Goal: Transaction & Acquisition: Purchase product/service

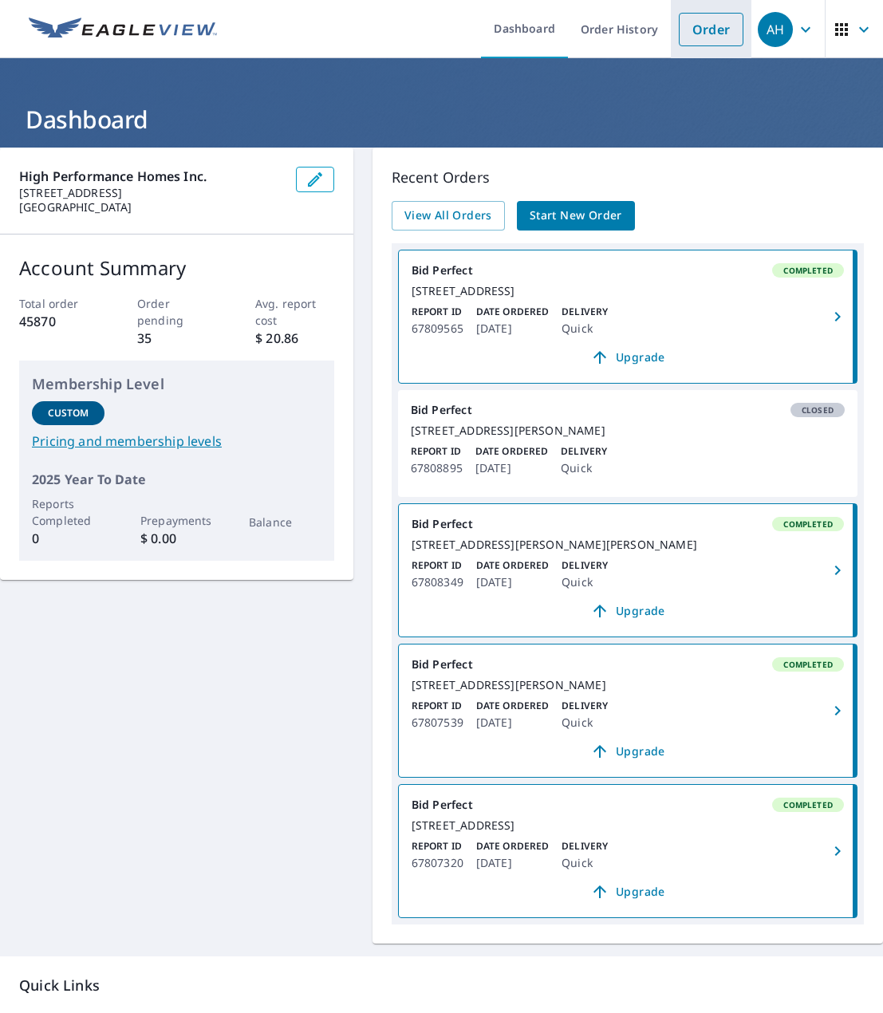
drag, startPoint x: 698, startPoint y: 29, endPoint x: 682, endPoint y: 37, distance: 18.2
click at [698, 29] on link "Order" at bounding box center [711, 29] width 65 height 33
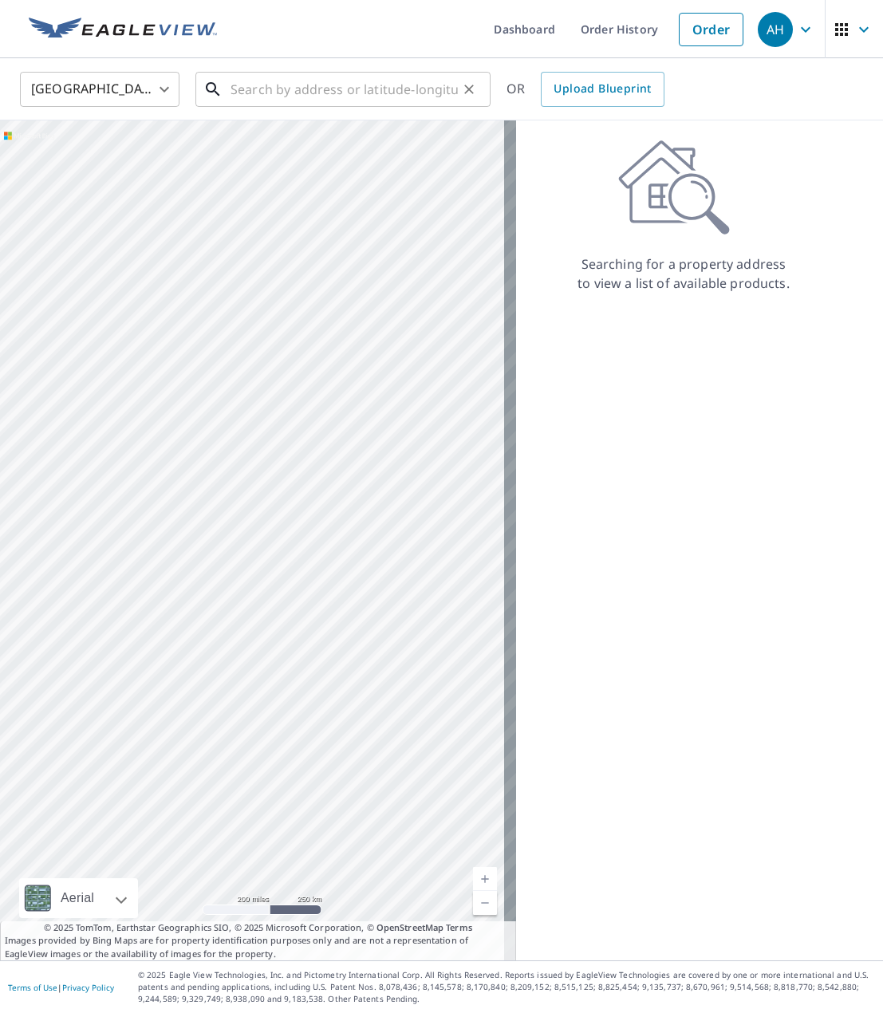
click at [250, 88] on input "text" at bounding box center [343, 89] width 227 height 45
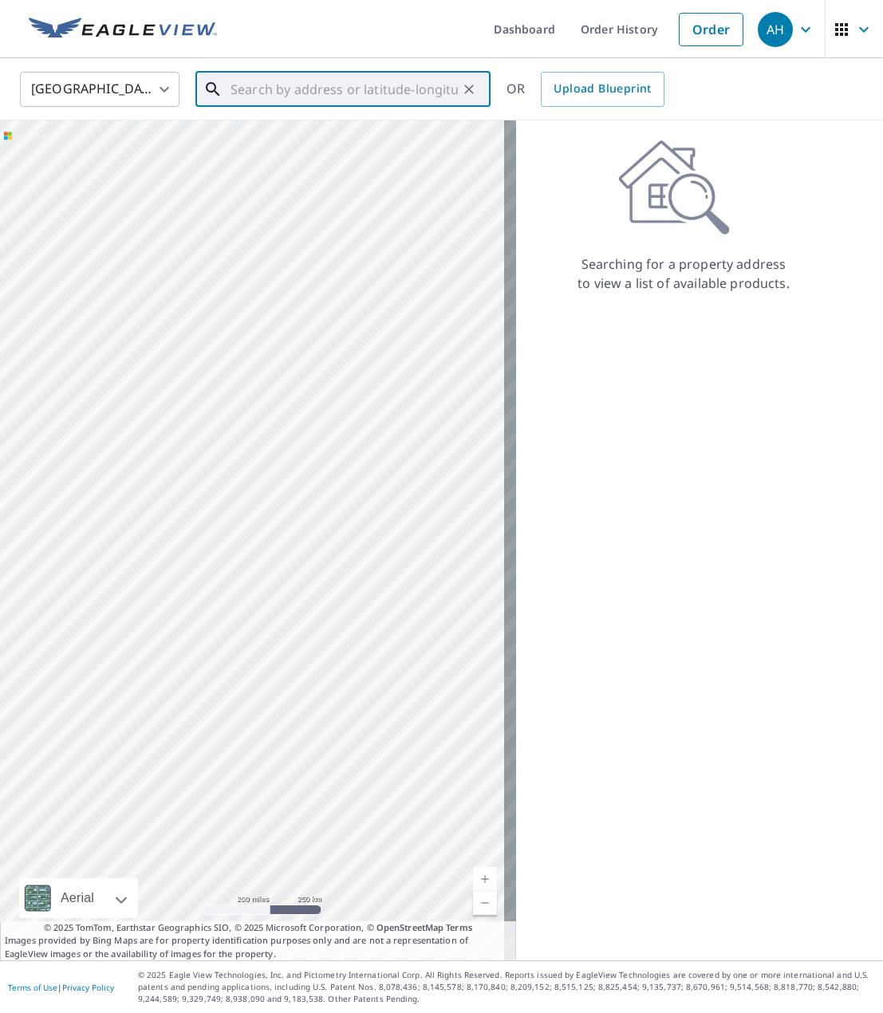
paste input "[STREET_ADDRESS]"
click at [276, 142] on span "[STREET_ADDRESS]" at bounding box center [352, 135] width 250 height 19
type input "[STREET_ADDRESS]"
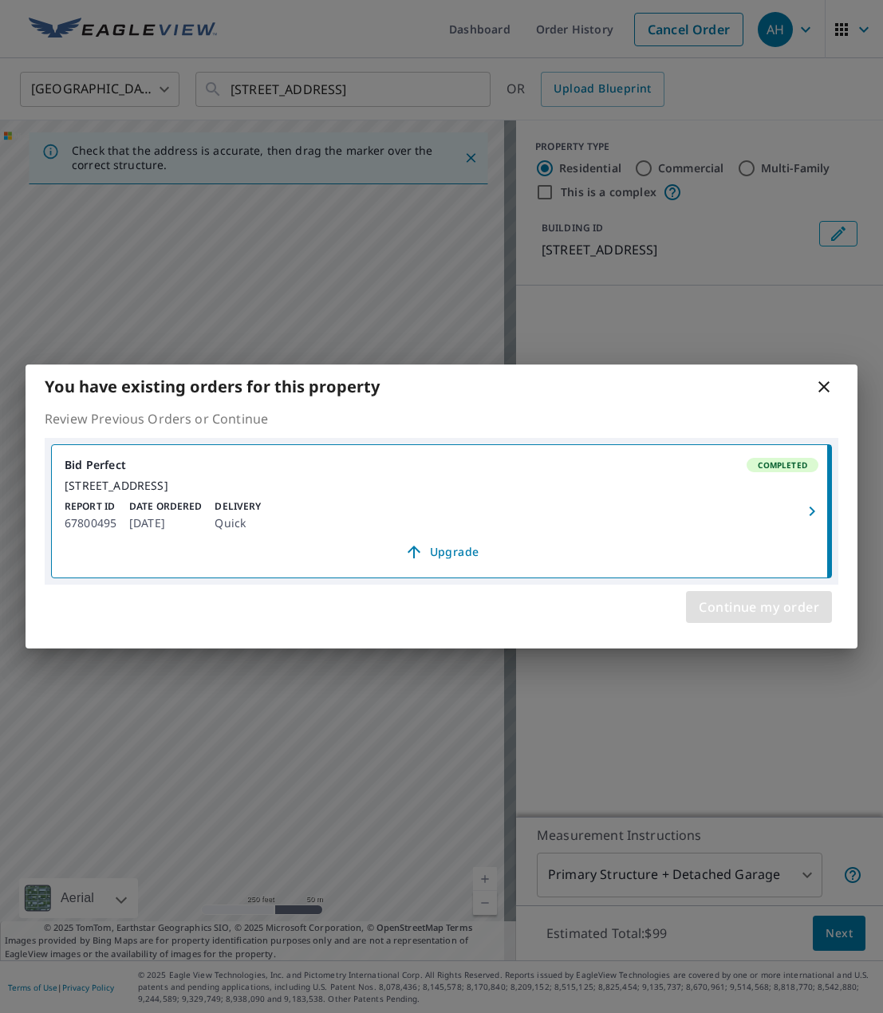
click at [714, 618] on span "Continue my order" at bounding box center [759, 607] width 120 height 22
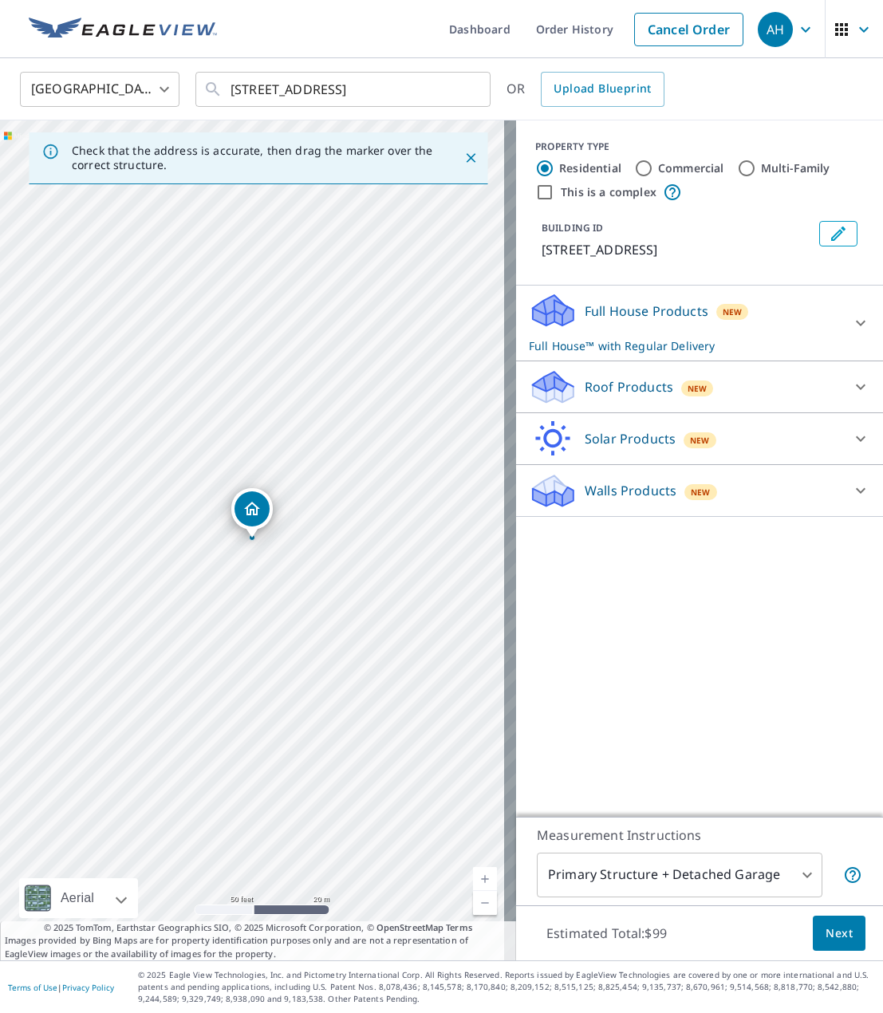
click at [246, 522] on div "Dropped pin, building 1, Residential property, 737 NE Center St Sheridan, OR 97…" at bounding box center [251, 508] width 35 height 35
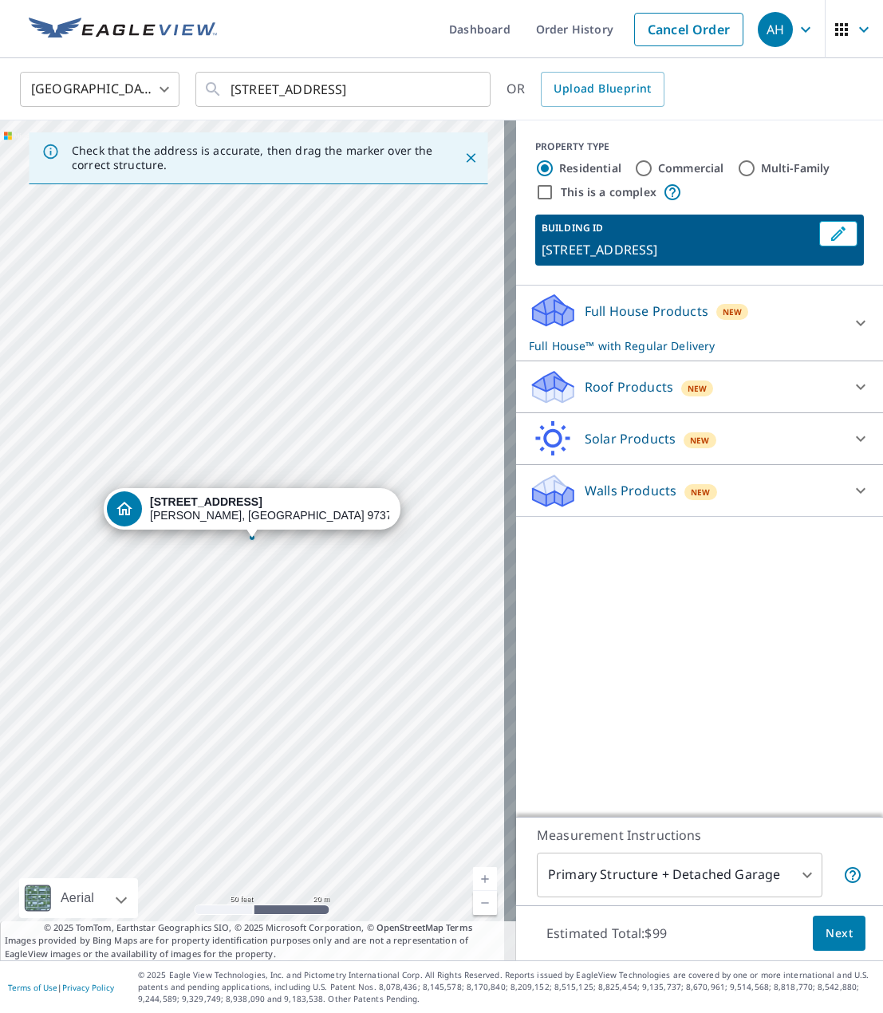
click at [681, 396] on div "New" at bounding box center [697, 388] width 33 height 16
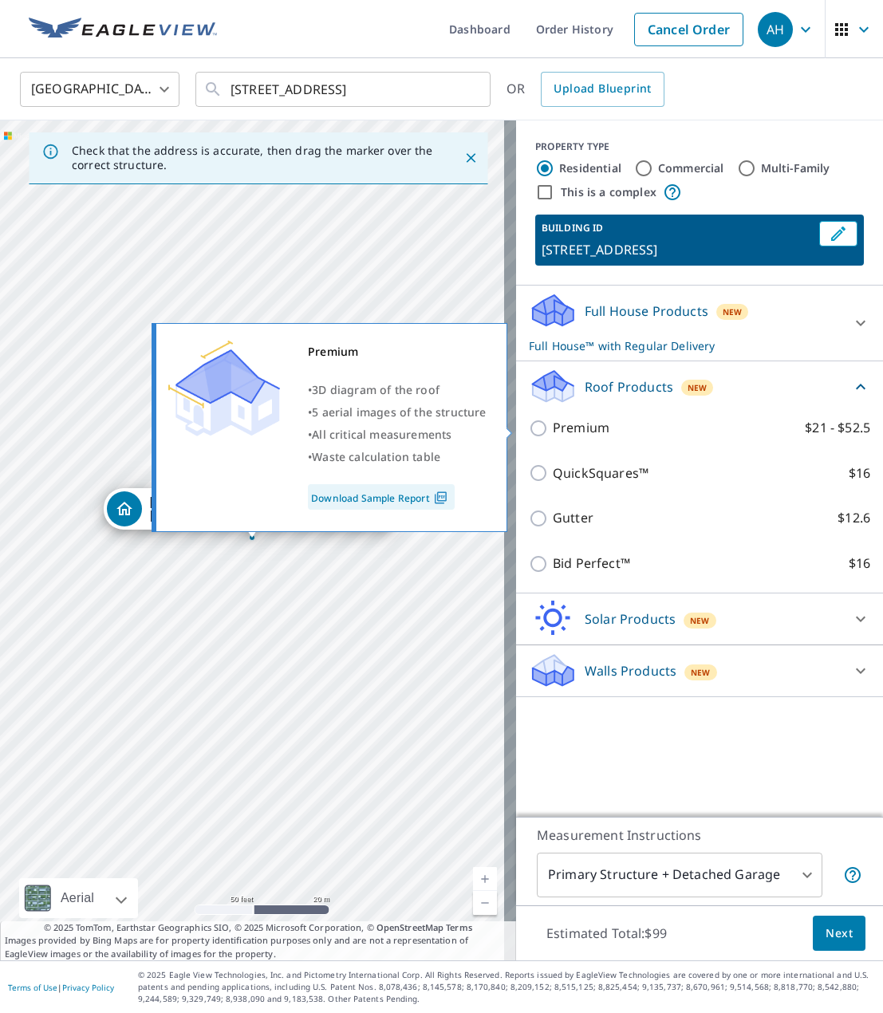
click at [581, 430] on p "Premium" at bounding box center [581, 428] width 57 height 20
click at [553, 430] on input "Premium $21 - $52.5" at bounding box center [541, 428] width 24 height 19
checkbox input "true"
checkbox input "false"
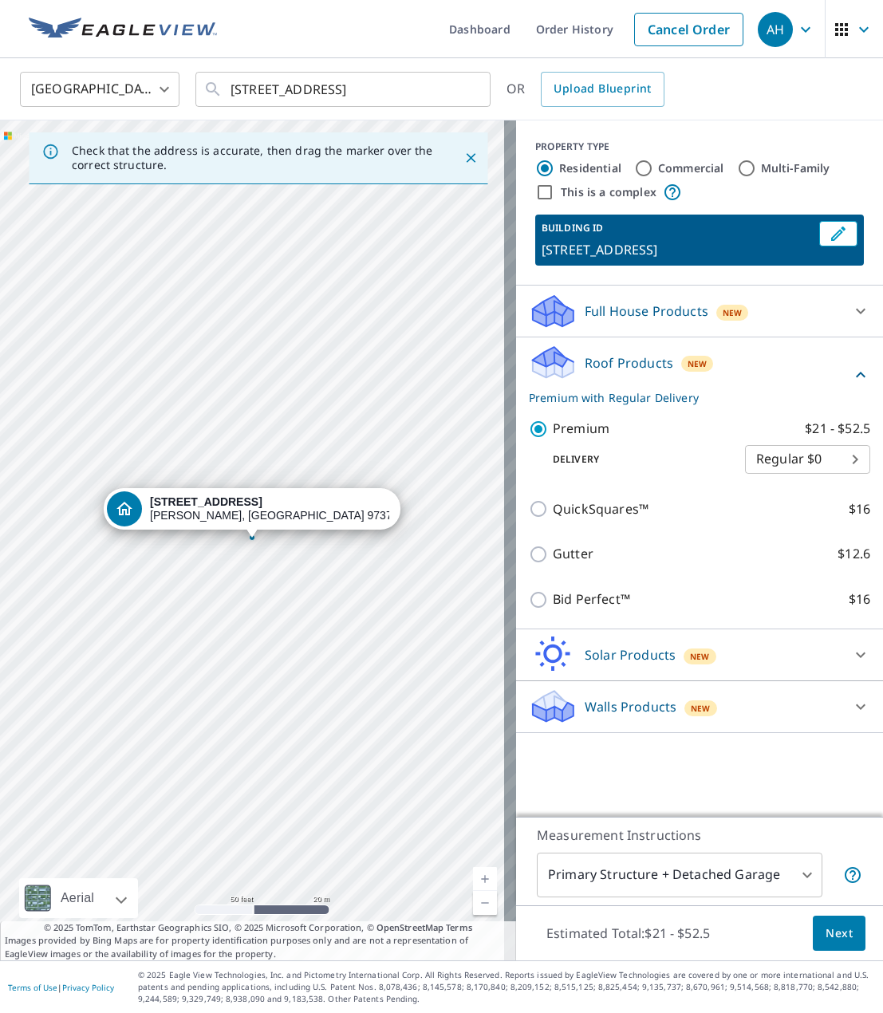
click at [768, 449] on body "AH AH Dashboard Order History Cancel Order AH [GEOGRAPHIC_DATA] US ​ [STREET_AD…" at bounding box center [441, 506] width 883 height 1013
click at [780, 514] on li "3 Hour $31.5" at bounding box center [795, 516] width 125 height 29
type input "7"
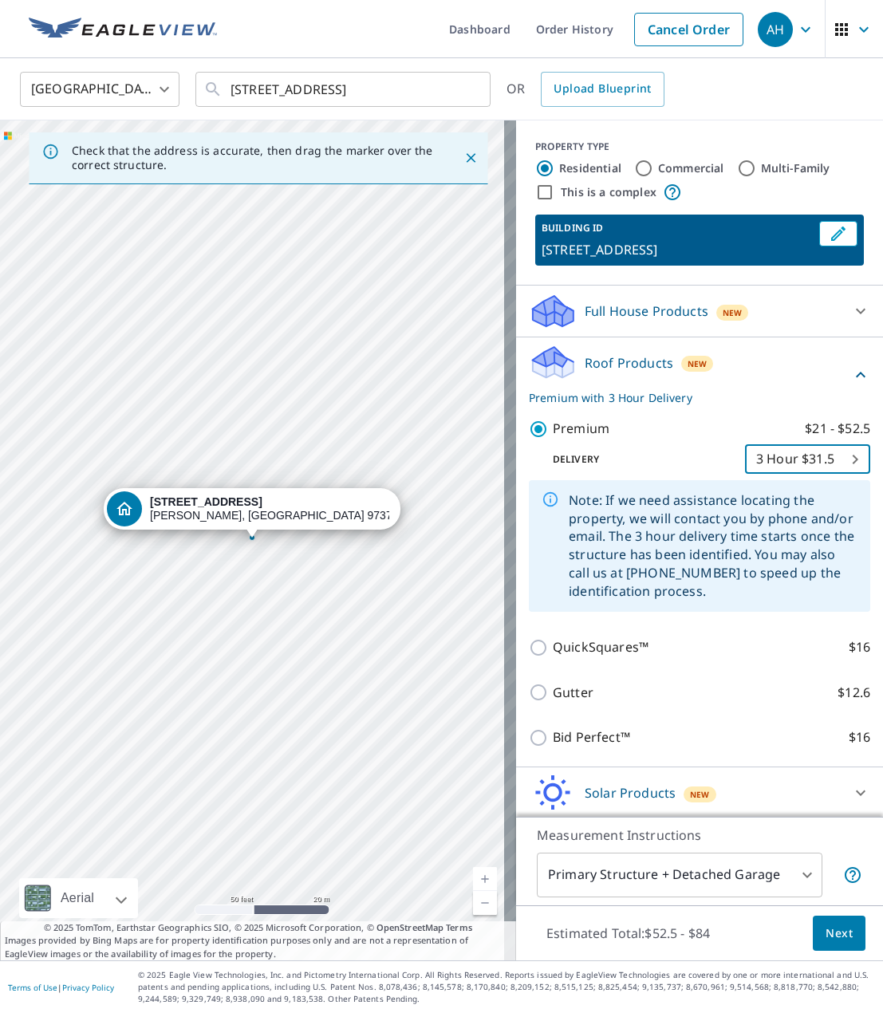
click at [835, 928] on span "Next" at bounding box center [838, 933] width 27 height 20
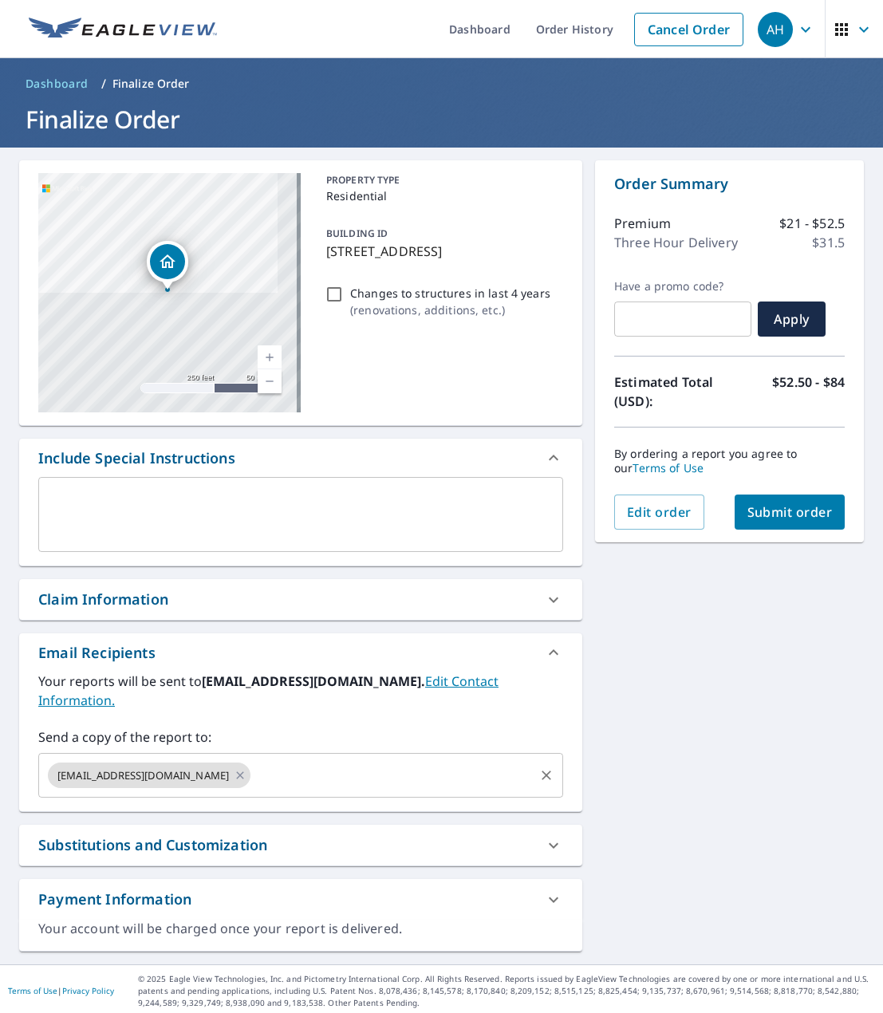
click at [253, 763] on input "text" at bounding box center [392, 775] width 279 height 30
paste input "[PERSON_NAME][EMAIL_ADDRESS][DOMAIN_NAME]"
type input "[PERSON_NAME][EMAIL_ADDRESS][DOMAIN_NAME]"
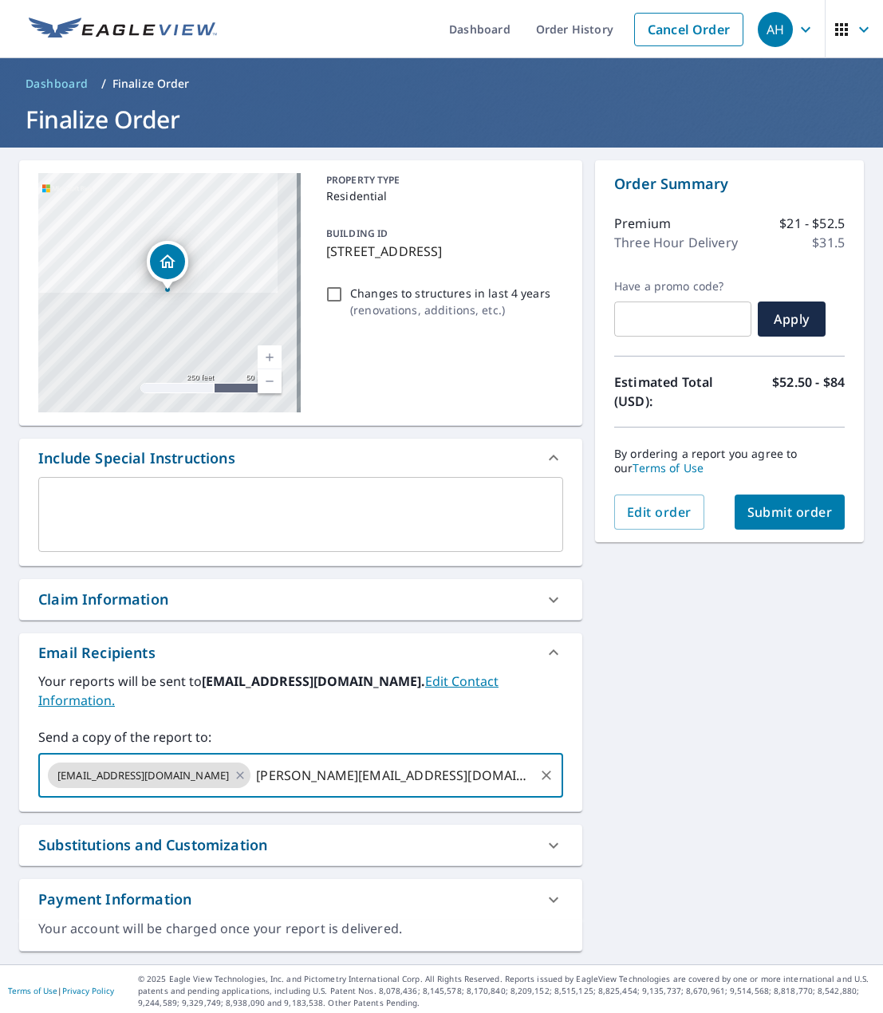
checkbox input "true"
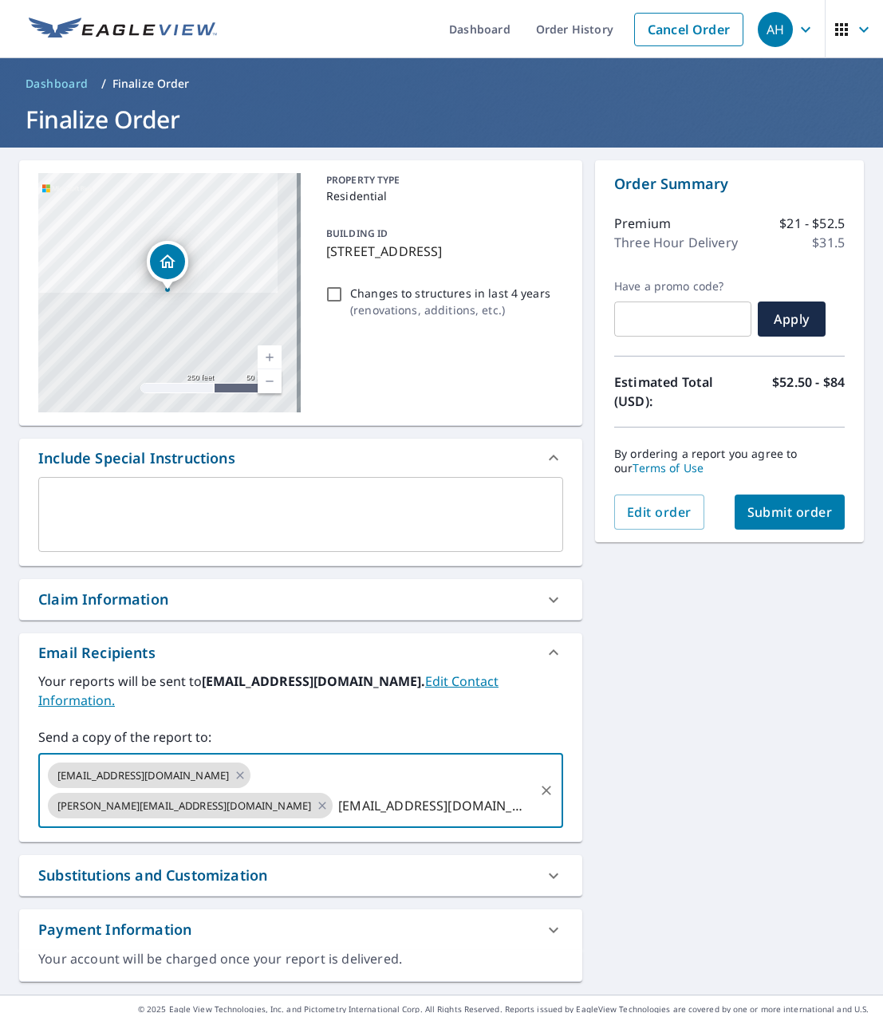
type input "[EMAIL_ADDRESS][DOMAIN_NAME]"
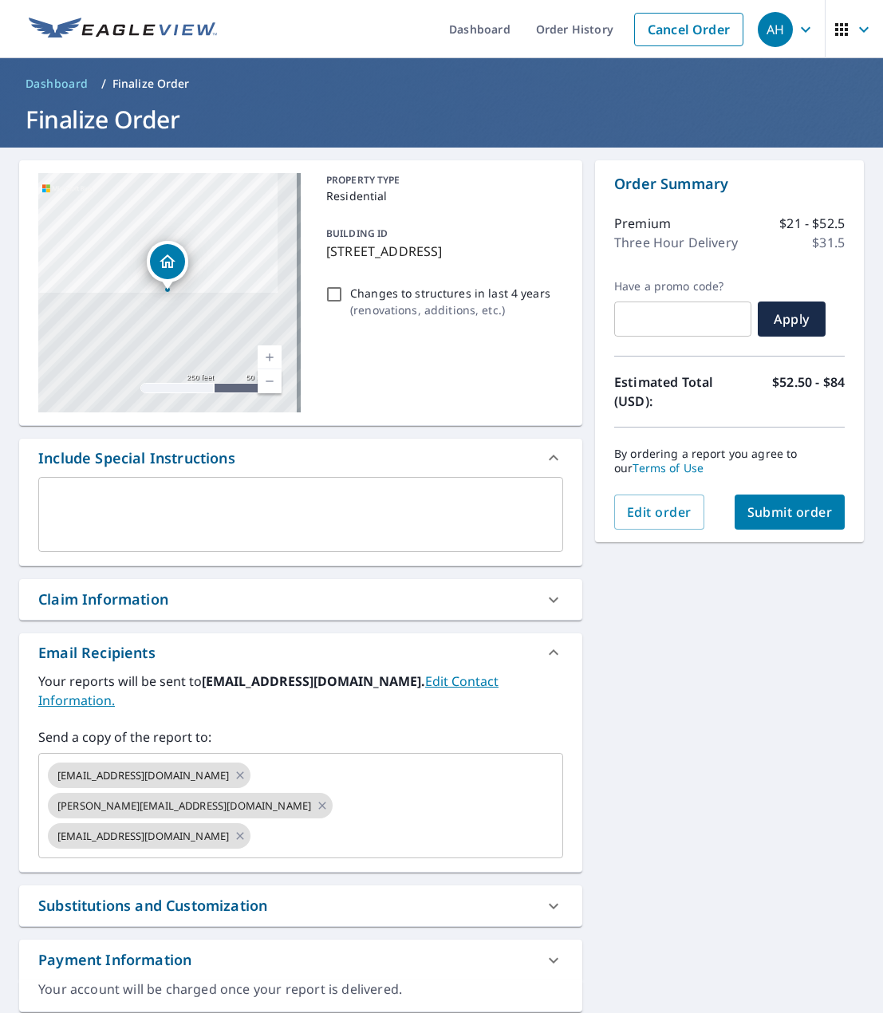
click at [691, 680] on div "[STREET_ADDRESS] Aerial Road A standard road map Aerial A detailed look from ab…" at bounding box center [441, 586] width 883 height 877
click at [734, 518] on button "Submit order" at bounding box center [789, 511] width 111 height 35
checkbox input "true"
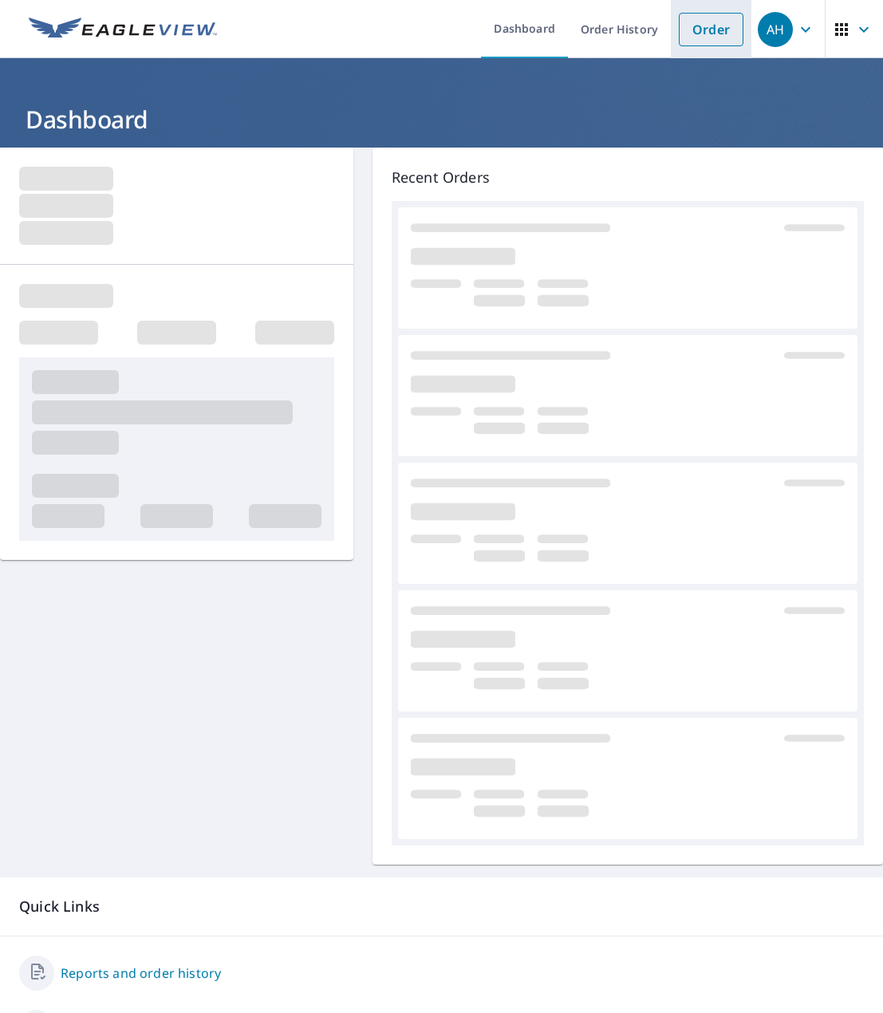
click at [679, 30] on link "Order" at bounding box center [711, 29] width 65 height 33
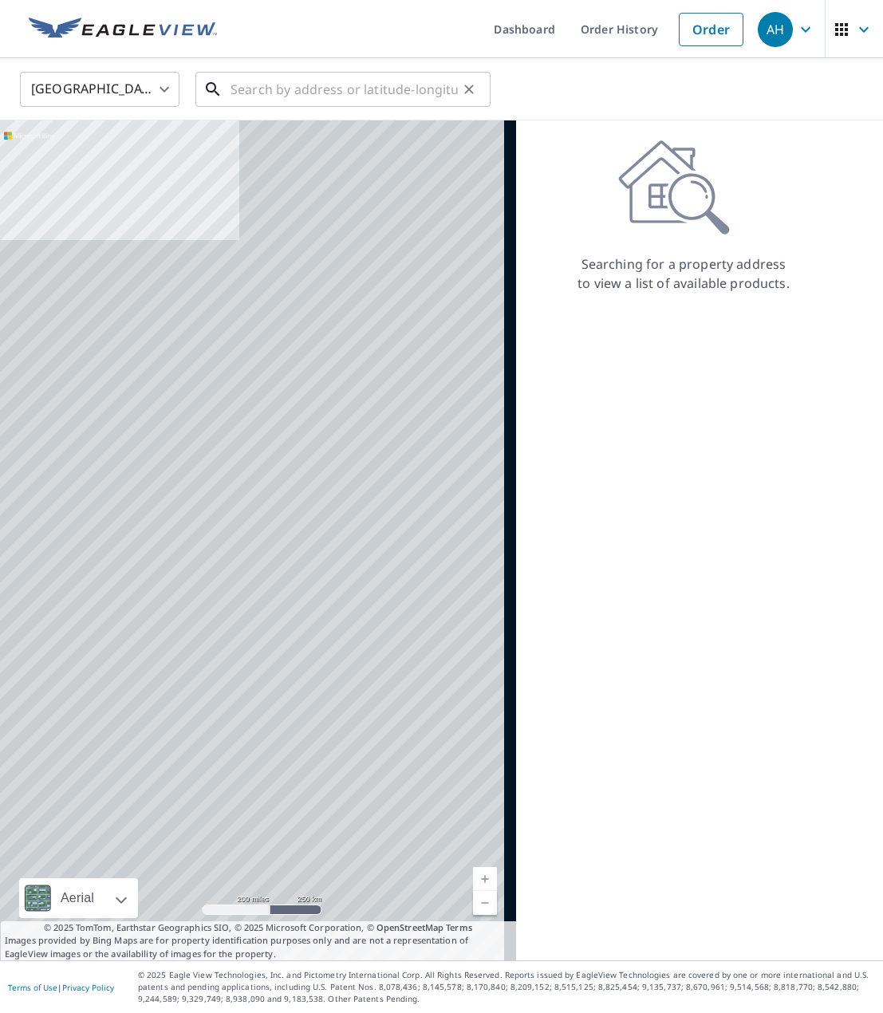
click at [238, 88] on input "text" at bounding box center [343, 89] width 227 height 45
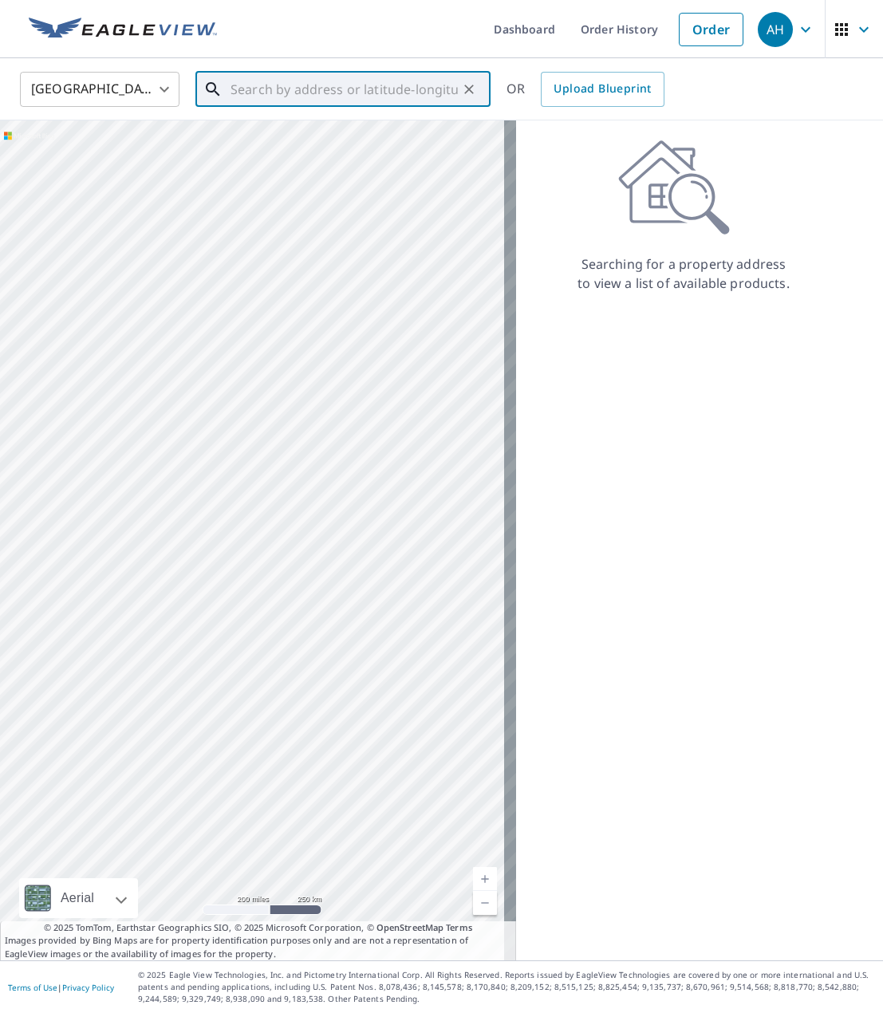
paste input "[STREET_ADDRESS][PERSON_NAME]"
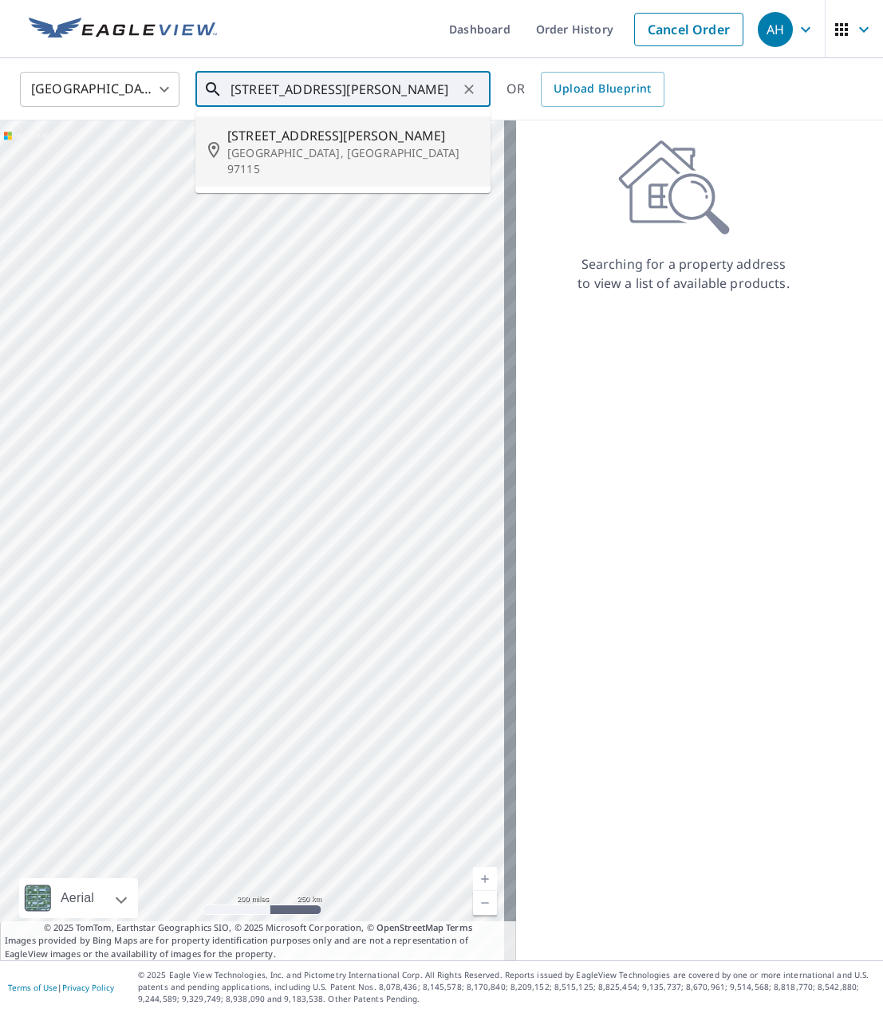
click at [266, 137] on span "[STREET_ADDRESS][PERSON_NAME]" at bounding box center [352, 135] width 250 height 19
type input "[STREET_ADDRESS][PERSON_NAME][PERSON_NAME]"
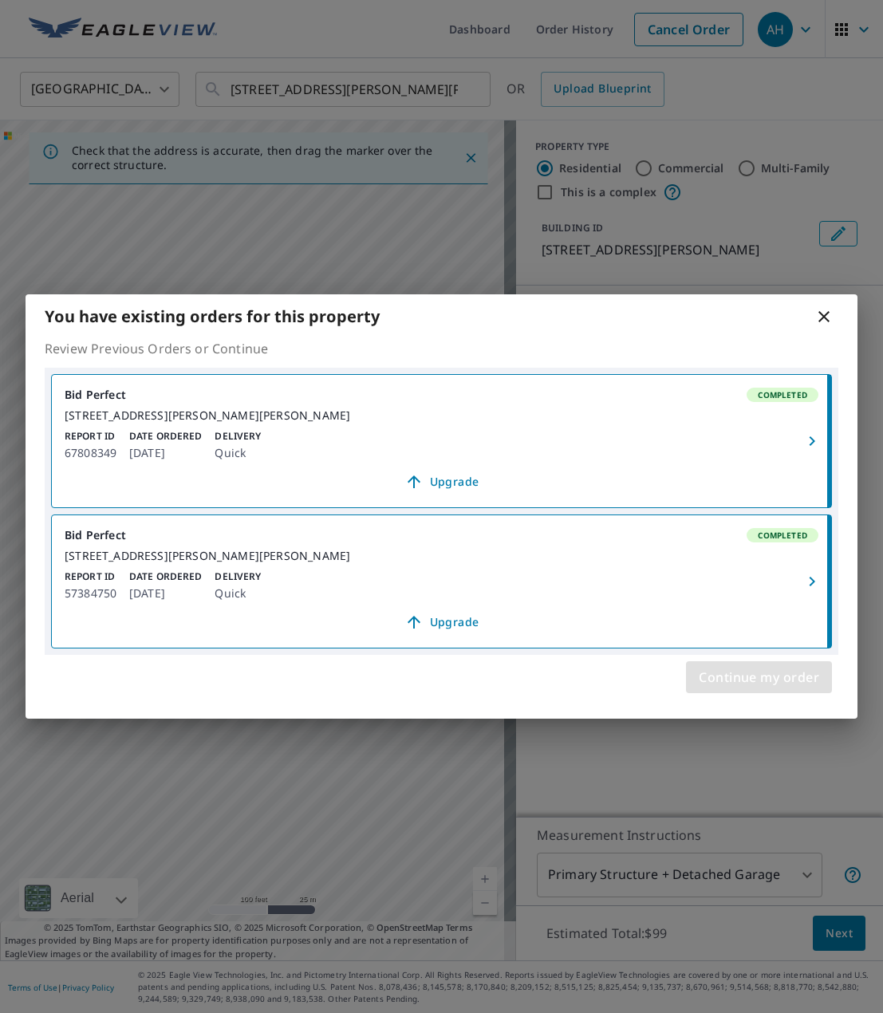
click at [711, 688] on span "Continue my order" at bounding box center [759, 677] width 120 height 22
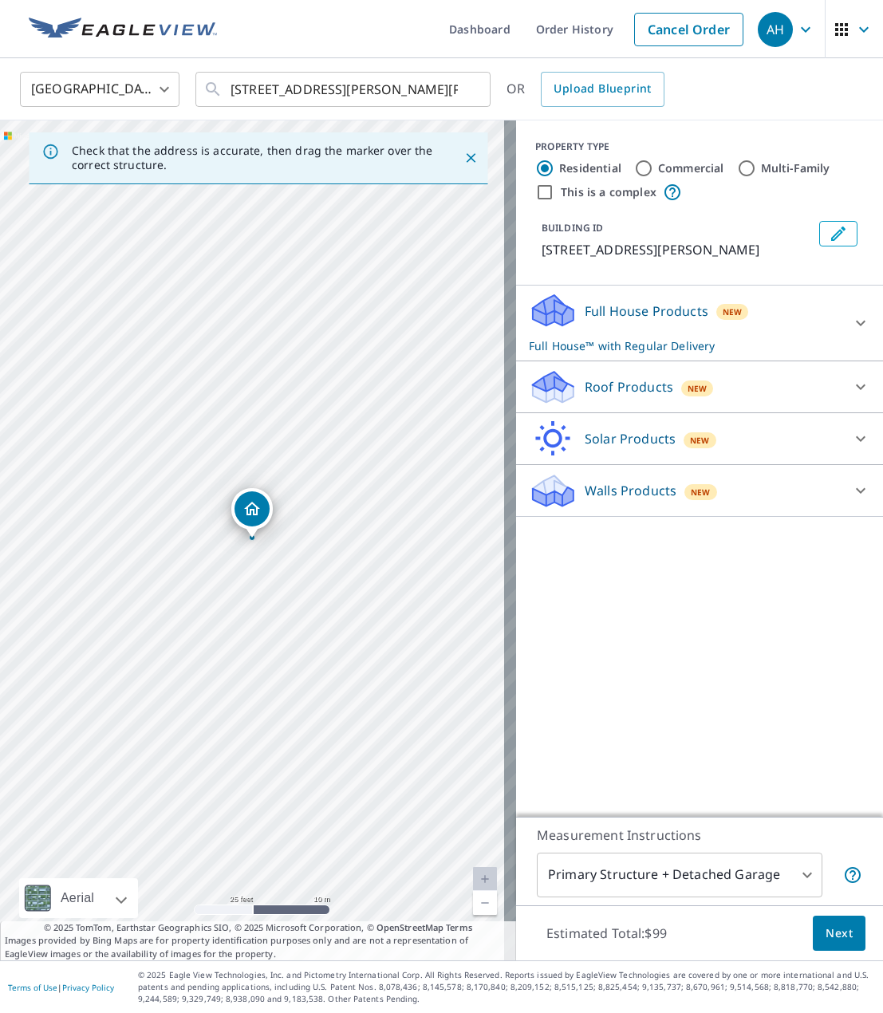
click at [254, 505] on icon "Dropped pin, building 1, Residential property, 240 SE Edwards Dr Dundee, OR 971…" at bounding box center [252, 509] width 16 height 14
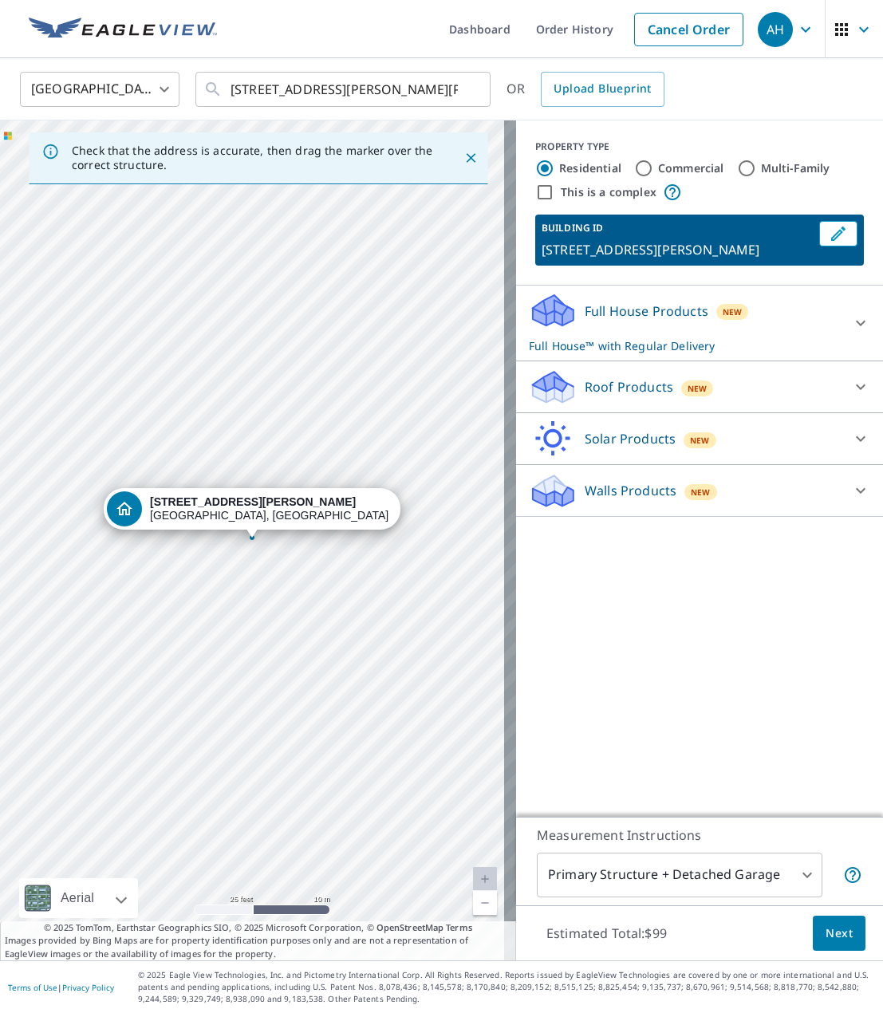
click at [715, 381] on div "Roof Products New" at bounding box center [685, 386] width 313 height 37
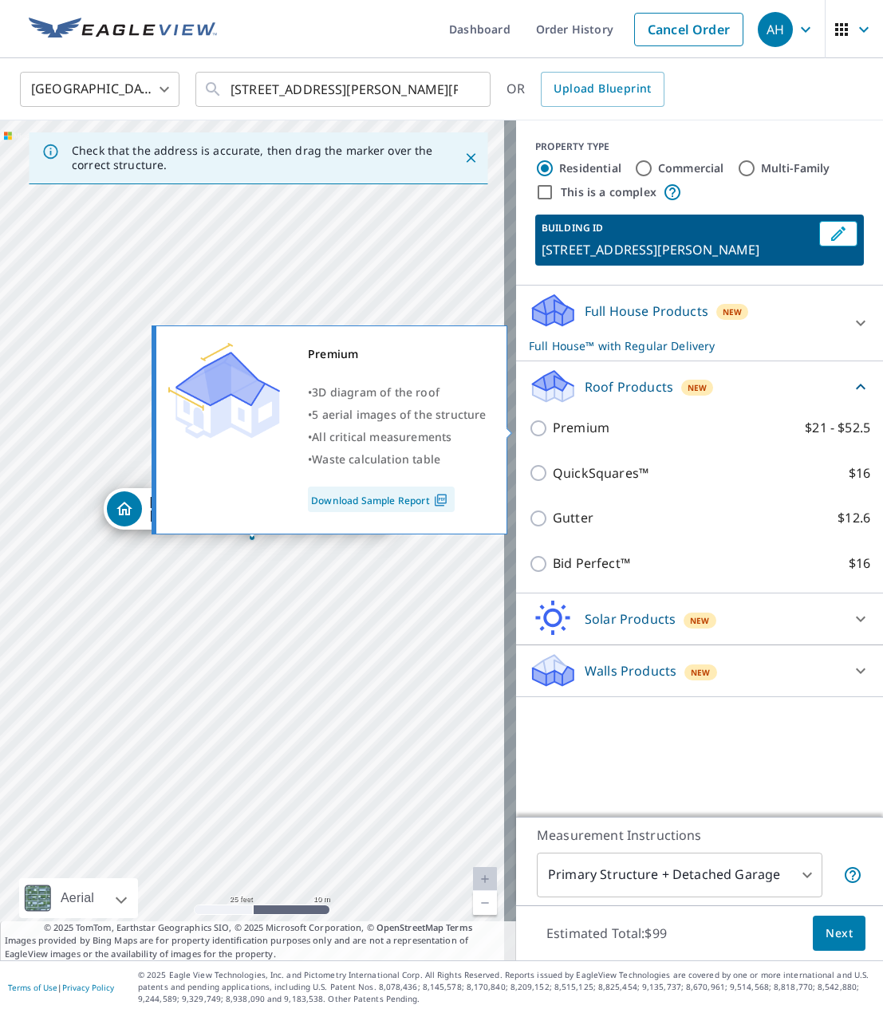
click at [589, 427] on p "Premium" at bounding box center [581, 428] width 57 height 20
click at [553, 427] on input "Premium $21 - $52.5" at bounding box center [541, 428] width 24 height 19
checkbox input "true"
checkbox input "false"
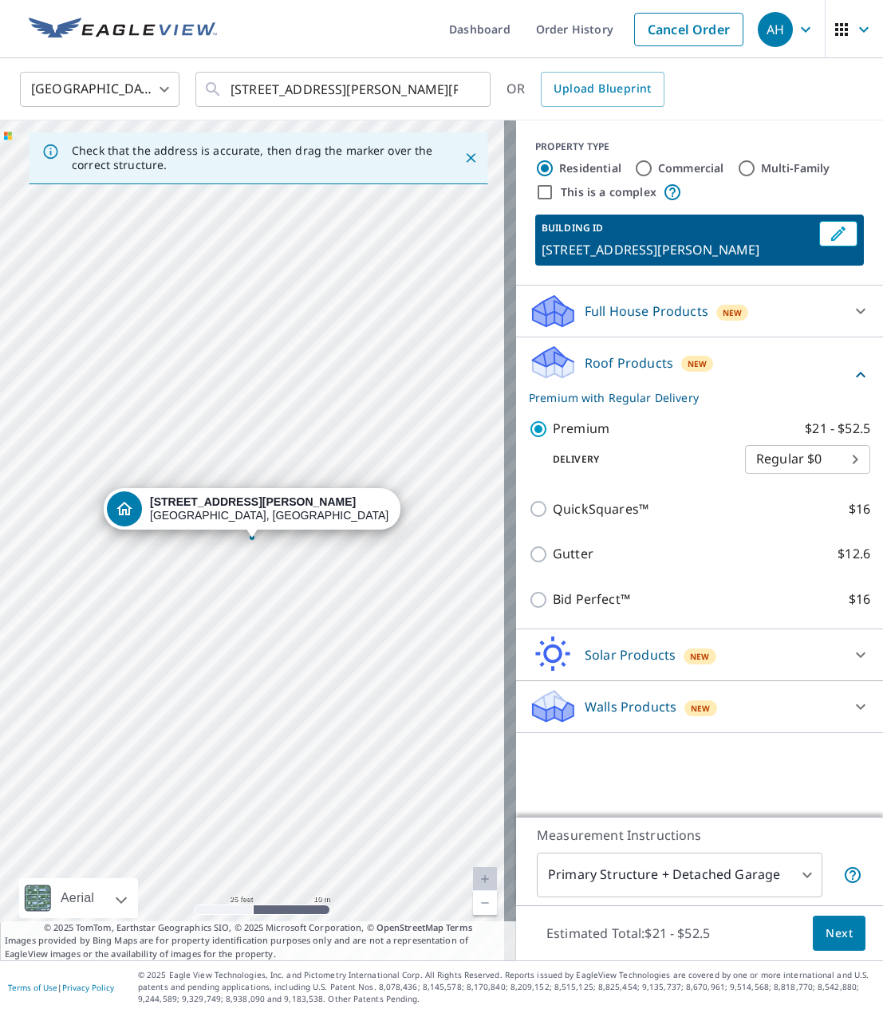
click at [801, 444] on body "AH AH Dashboard Order History Cancel Order AH [GEOGRAPHIC_DATA] [GEOGRAPHIC_DAT…" at bounding box center [441, 506] width 883 height 1013
click at [775, 510] on li "3 Hour $31.5" at bounding box center [795, 516] width 125 height 29
type input "7"
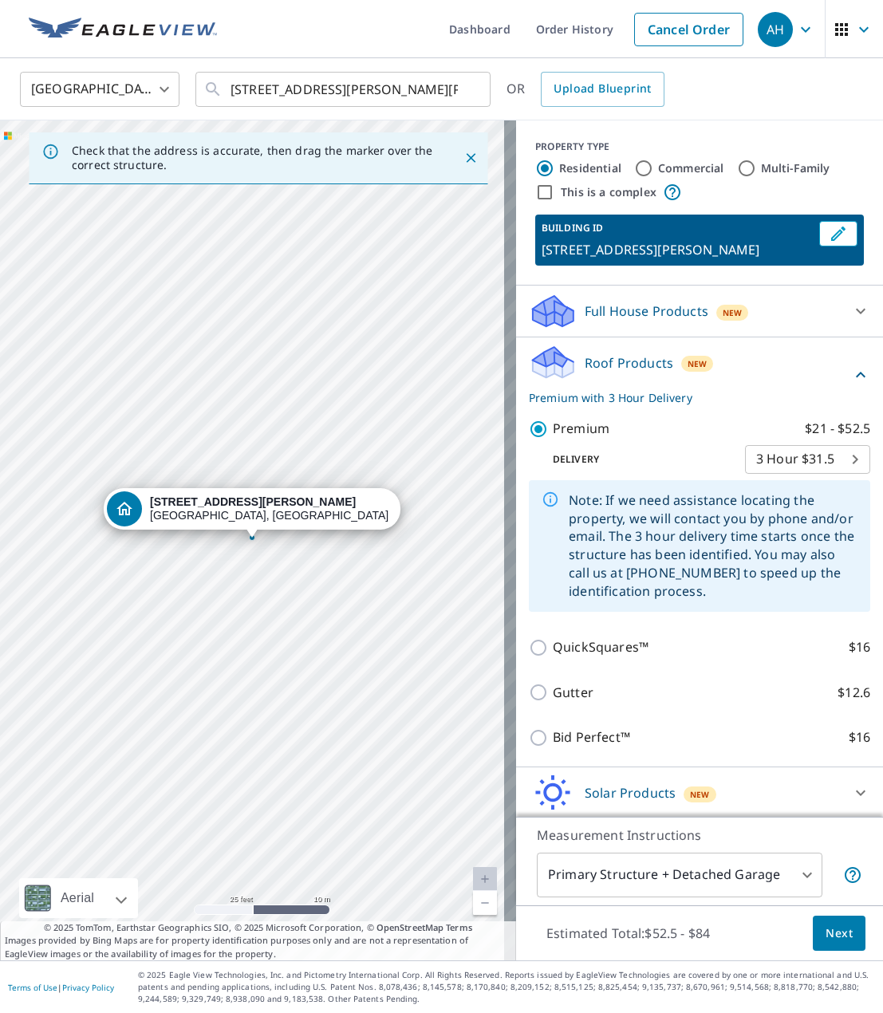
click at [833, 913] on div "Estimated Total: $52.5 - $84 Next" at bounding box center [699, 933] width 367 height 56
click at [833, 927] on span "Next" at bounding box center [838, 933] width 27 height 20
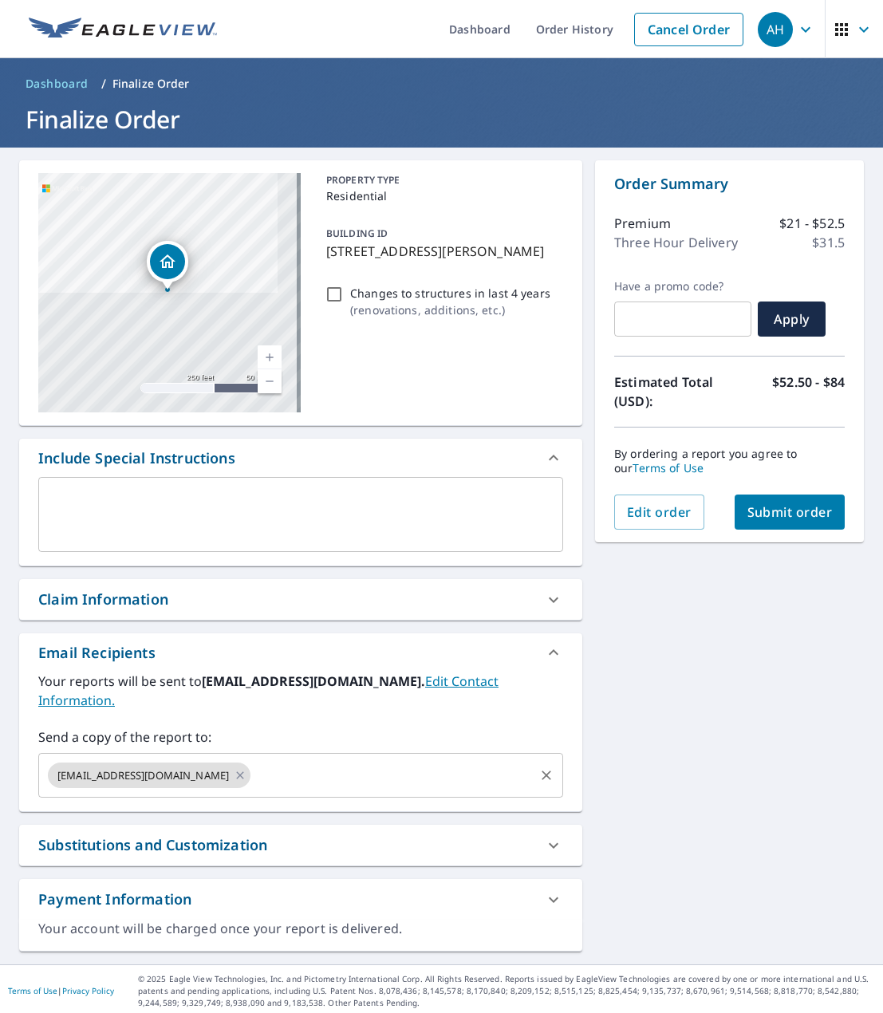
click at [195, 774] on div "EV@hphemail.com ​" at bounding box center [300, 775] width 525 height 45
paste input "[PERSON_NAME][EMAIL_ADDRESS][DOMAIN_NAME]"
type input "[PERSON_NAME][EMAIL_ADDRESS][DOMAIN_NAME]"
checkbox input "true"
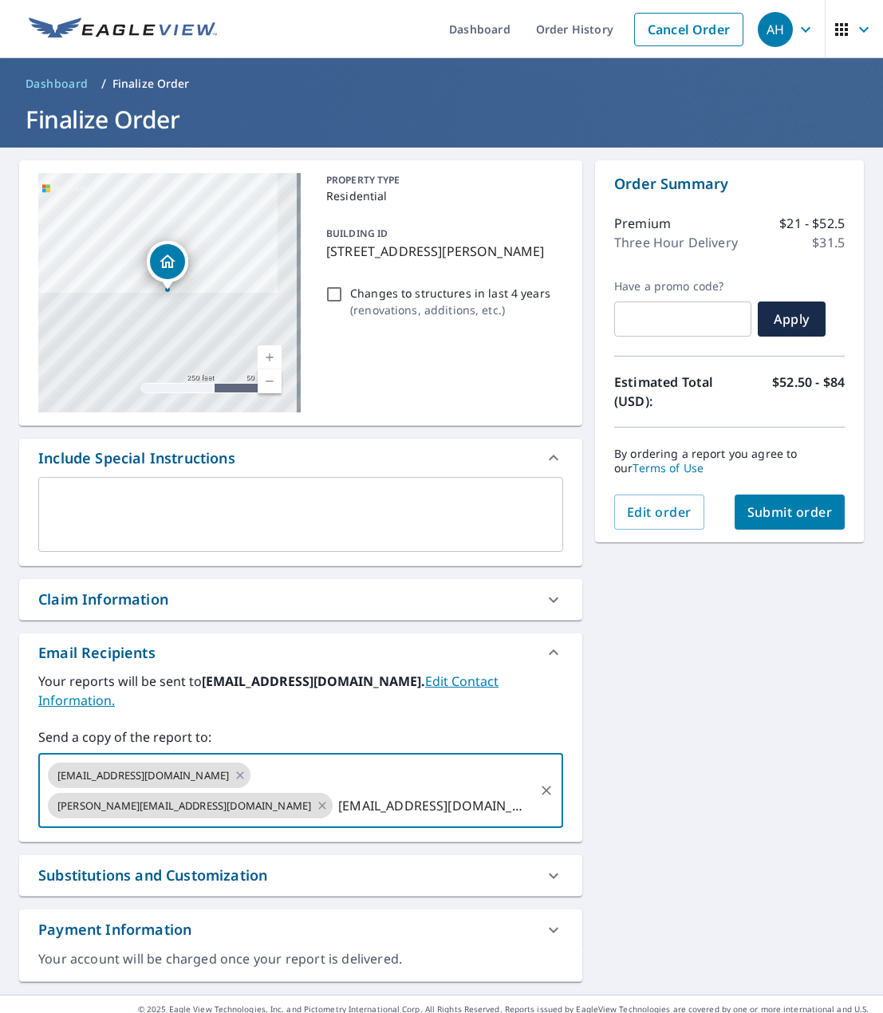
type input "[EMAIL_ADDRESS][DOMAIN_NAME]"
click at [761, 654] on div "240 SE Edwards Dr Dundee, OR 97115 Aerial Road A standard road map Aerial A det…" at bounding box center [441, 571] width 883 height 847
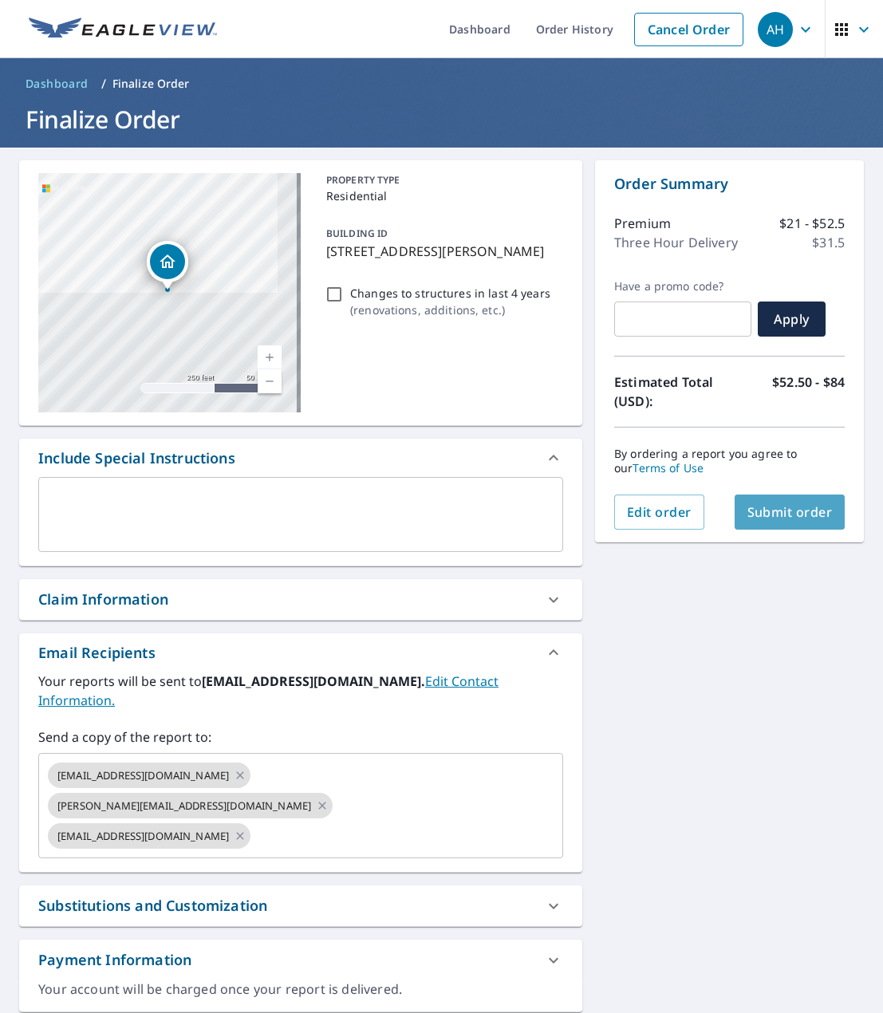
click at [742, 522] on button "Submit order" at bounding box center [789, 511] width 111 height 35
checkbox input "true"
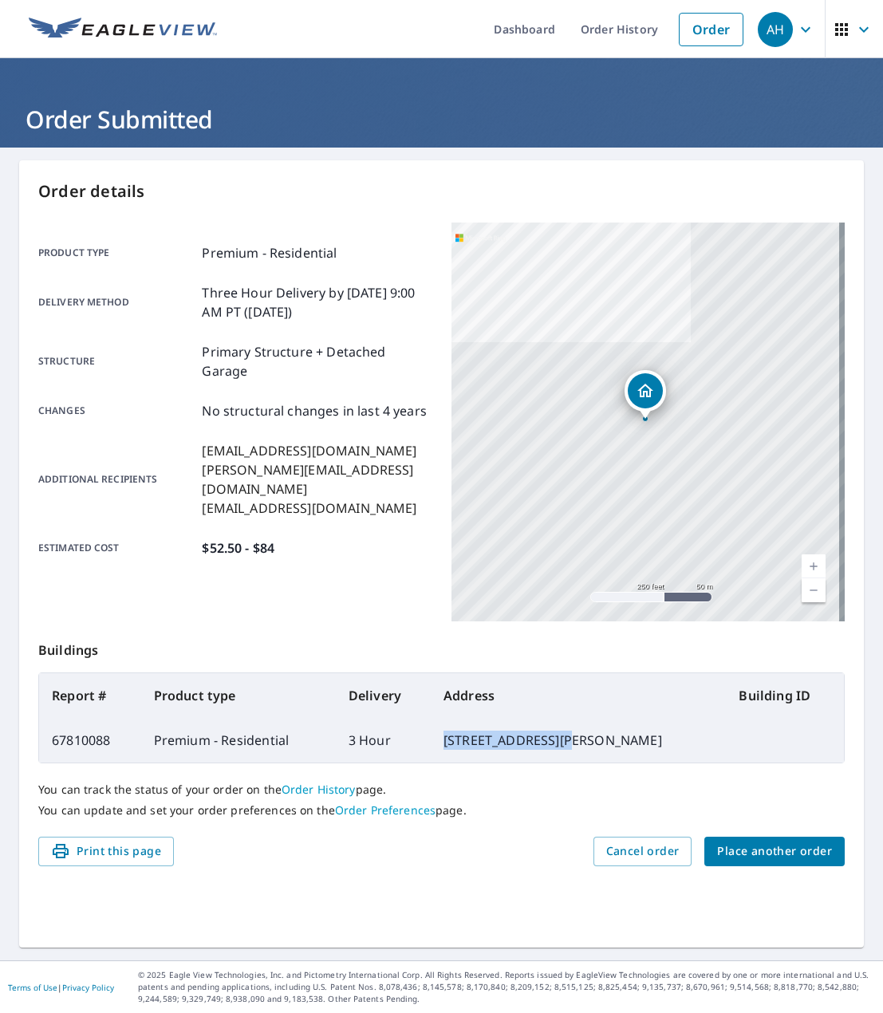
drag, startPoint x: 429, startPoint y: 745, endPoint x: 548, endPoint y: 752, distance: 119.0
click at [548, 752] on td "240 SE Edwards Dr, Dundee OR 97115" at bounding box center [579, 740] width 296 height 45
copy td "240 SE Edwards Dr,"
drag, startPoint x: 552, startPoint y: 740, endPoint x: 662, endPoint y: 742, distance: 110.1
click at [662, 742] on td "240 SE Edwards Dr, Dundee OR 97115" at bounding box center [579, 740] width 296 height 45
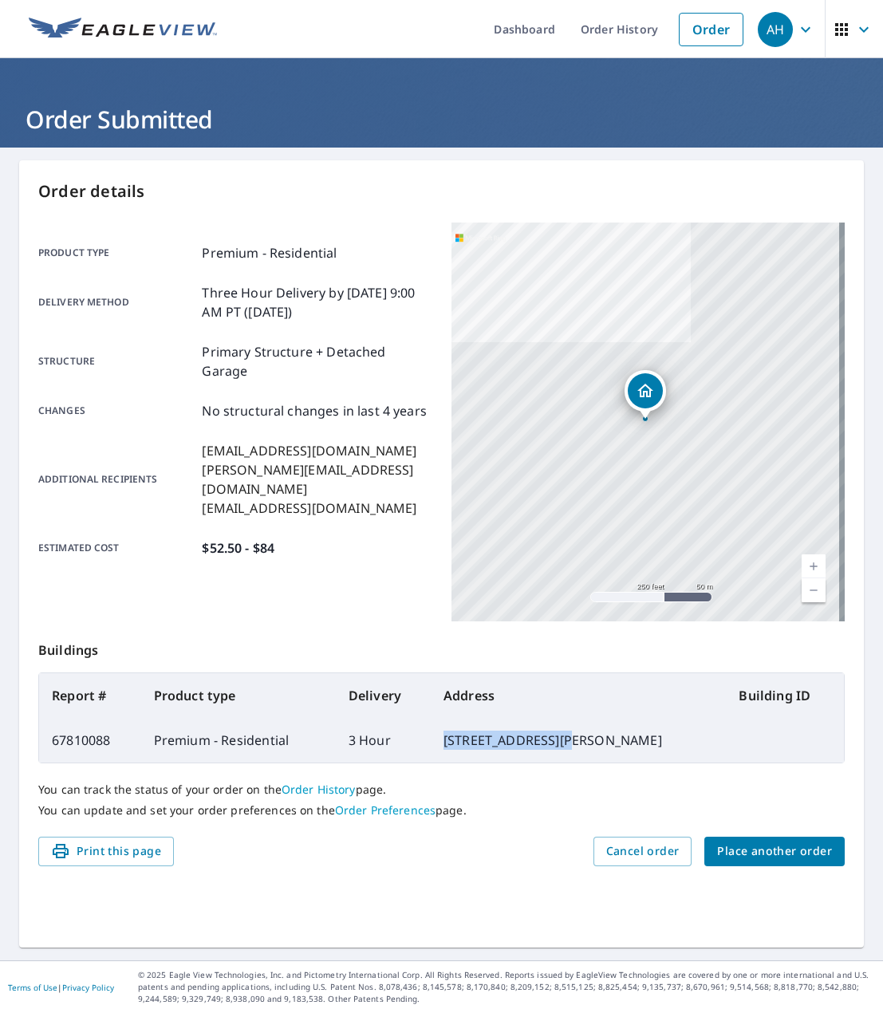
copy td "Dundee OR 97115"
click at [455, 742] on td "240 SE Edwards Dr, Dundee OR 97115" at bounding box center [579, 740] width 296 height 45
click at [454, 742] on td "240 SE Edwards Dr, Dundee OR 97115" at bounding box center [579, 740] width 296 height 45
copy td "240 SE Edwards Dr, Dundee OR 97115"
